Goal: Transaction & Acquisition: Purchase product/service

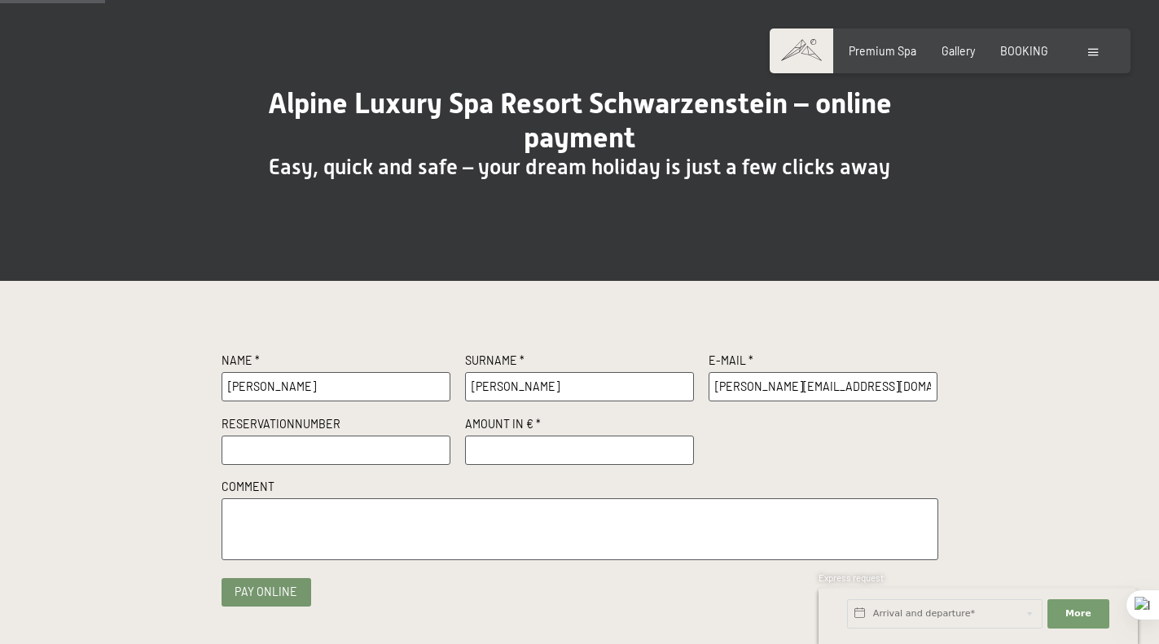
click at [496, 452] on input "number" at bounding box center [580, 450] width 230 height 29
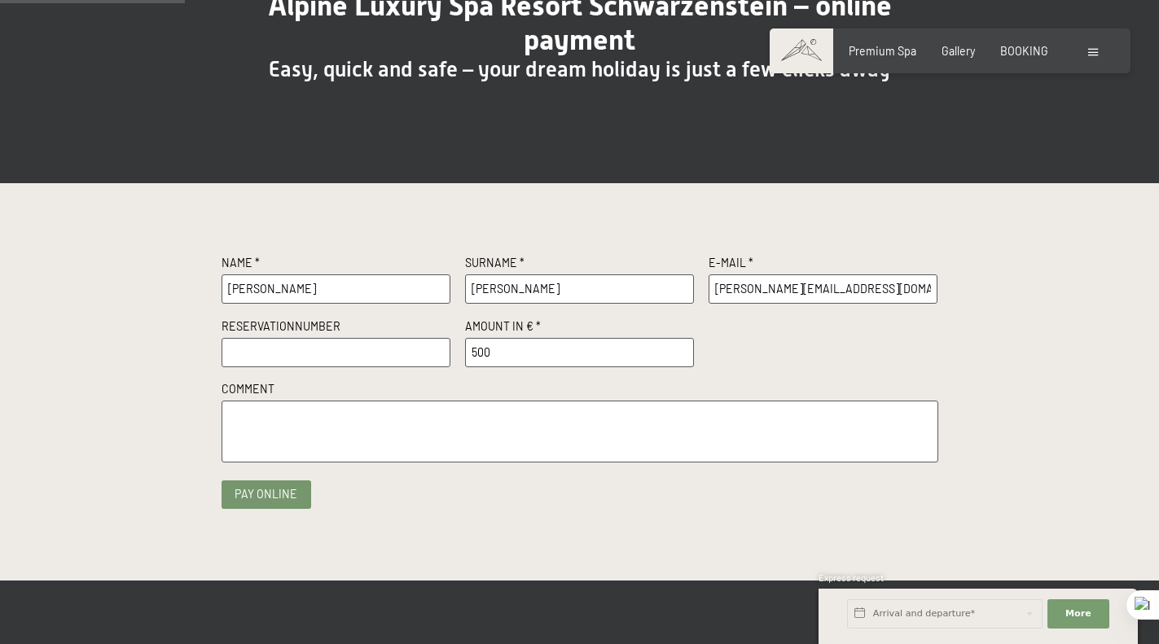
scroll to position [227, 0]
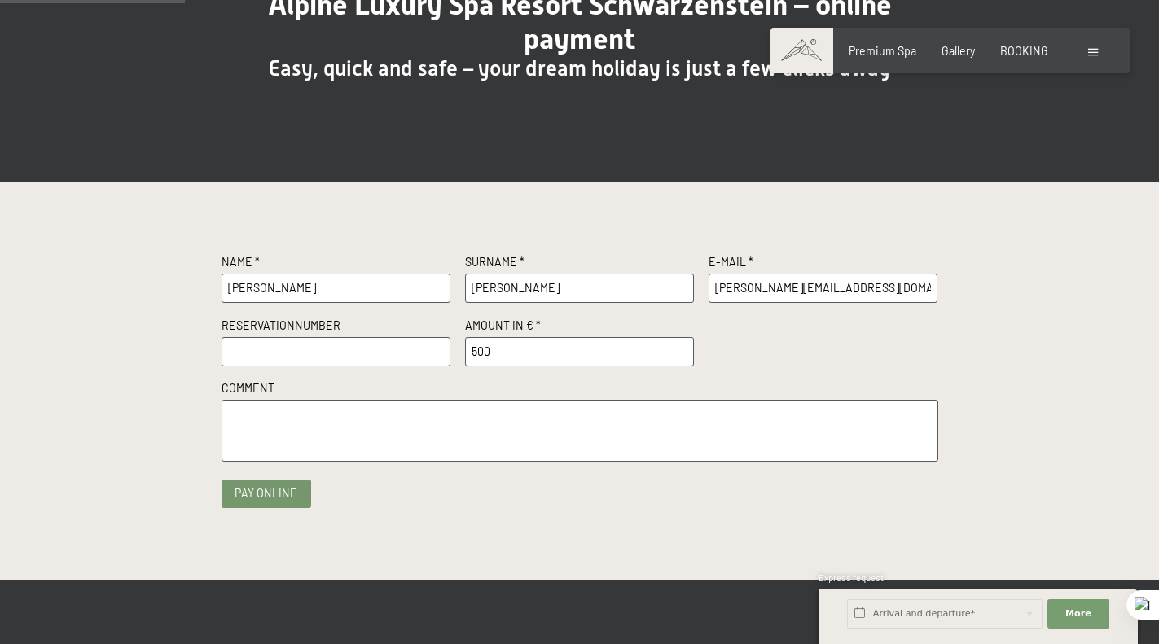
type input "500"
click at [411, 446] on textarea at bounding box center [580, 430] width 717 height 61
click at [679, 418] on textarea "I look forward to my visit to your hotel" at bounding box center [580, 430] width 717 height 61
click at [715, 420] on textarea "I appreciate your assistance with this reservation. I look forward to my visit …" at bounding box center [580, 430] width 717 height 61
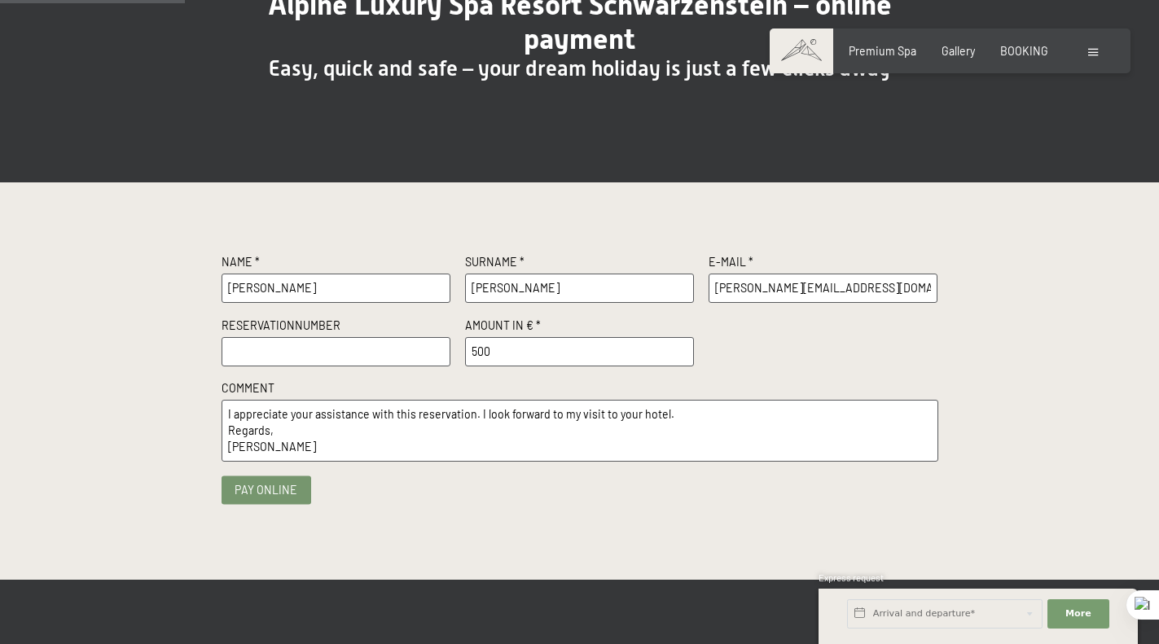
type textarea "I appreciate your assistance with this reservation. I look forward to my visit …"
click at [268, 499] on button "Pay online" at bounding box center [267, 490] width 90 height 29
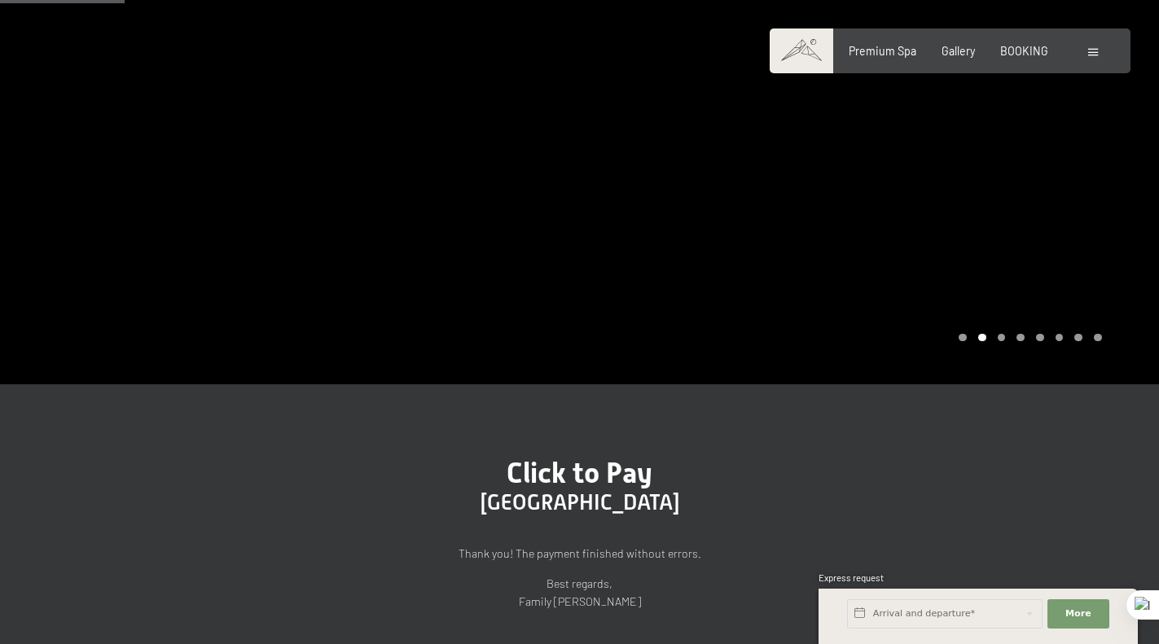
scroll to position [145, 0]
